Goal: Task Accomplishment & Management: Manage account settings

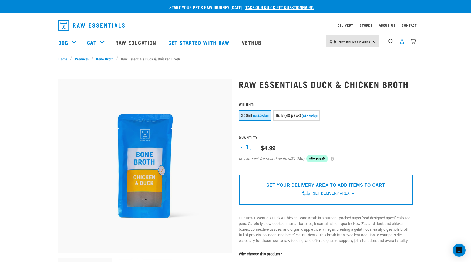
click at [401, 43] on img "dropdown navigation" at bounding box center [402, 42] width 6 height 6
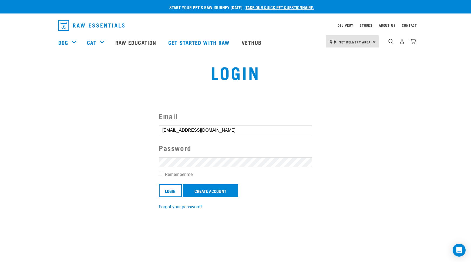
click at [161, 174] on input "Remember me" at bounding box center [161, 174] width 4 height 4
checkbox input "true"
click at [171, 188] on input "Login" at bounding box center [170, 190] width 23 height 13
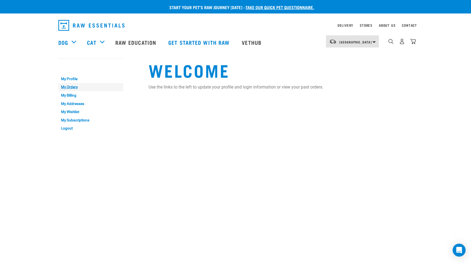
click at [71, 86] on link "My Orders" at bounding box center [90, 87] width 65 height 8
